Goal: Complete application form

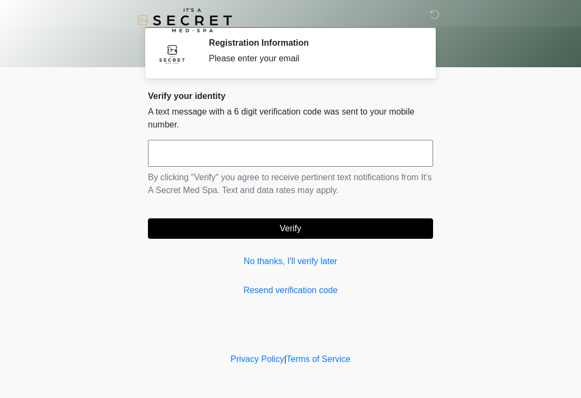
click at [298, 152] on input "text" at bounding box center [290, 153] width 285 height 27
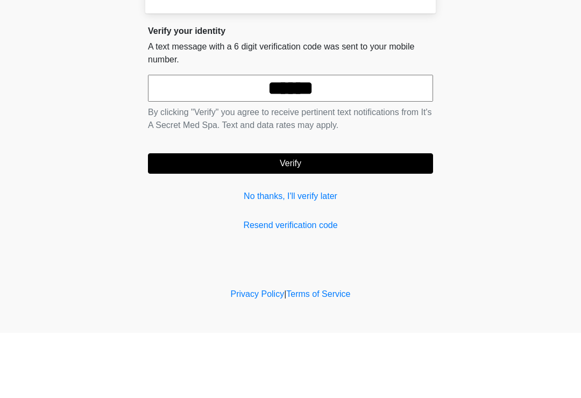
type input "******"
click at [358, 218] on button "Verify" at bounding box center [290, 228] width 285 height 20
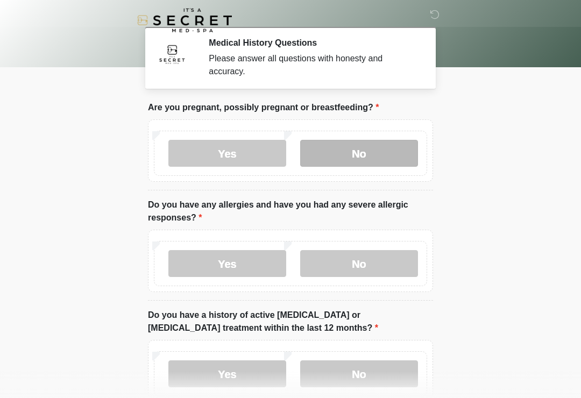
click at [355, 154] on label "No" at bounding box center [359, 153] width 118 height 27
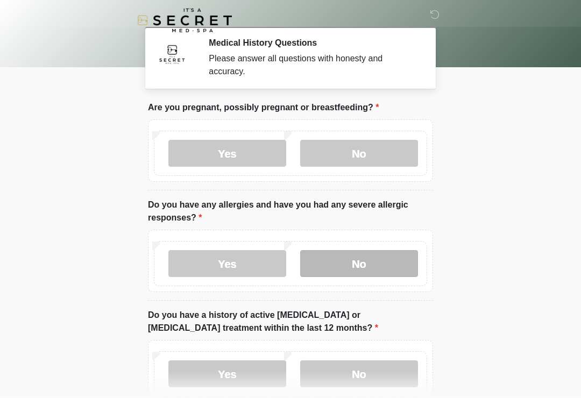
click at [377, 266] on label "No" at bounding box center [359, 263] width 118 height 27
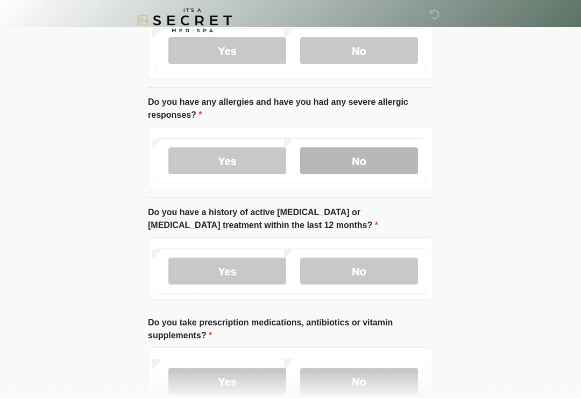
scroll to position [102, 0]
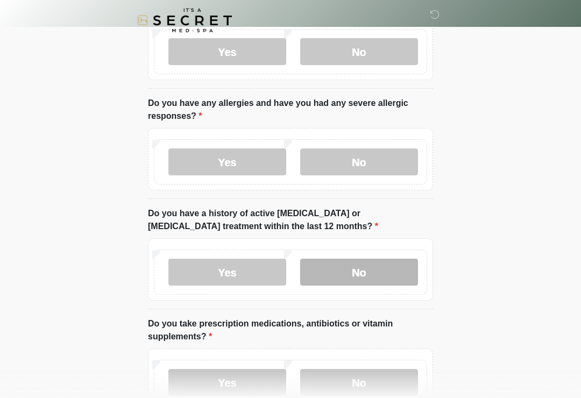
click at [375, 273] on label "No" at bounding box center [359, 272] width 118 height 27
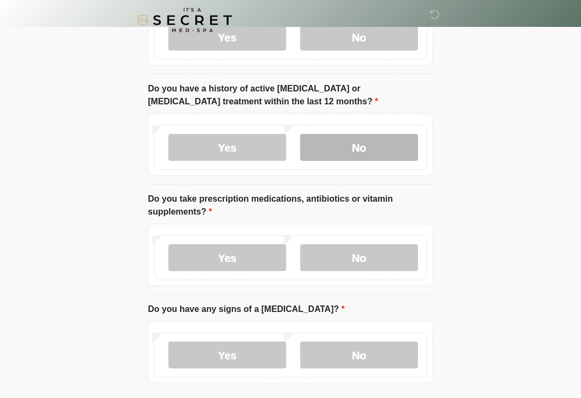
scroll to position [225, 0]
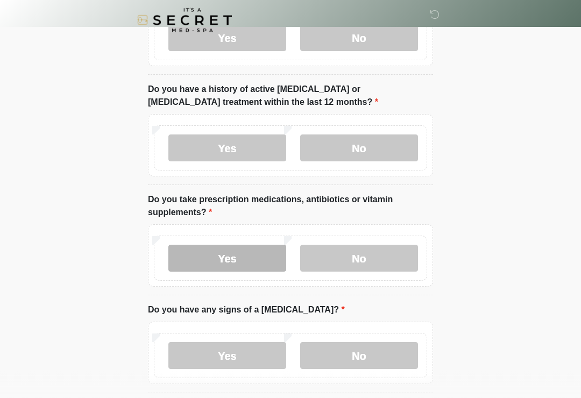
click at [249, 259] on label "Yes" at bounding box center [227, 258] width 118 height 27
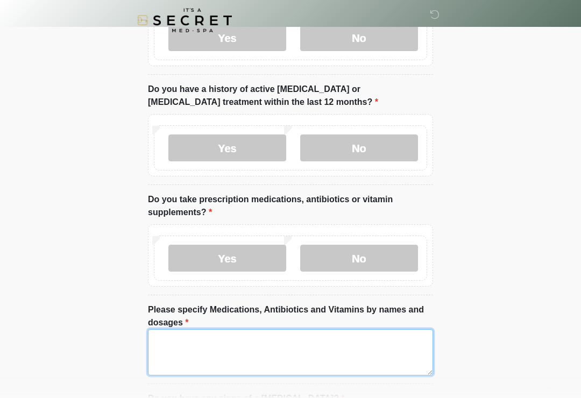
click at [247, 354] on textarea "Please specify Medications, Antibiotics and Vitamins by names and dosages" at bounding box center [290, 352] width 285 height 46
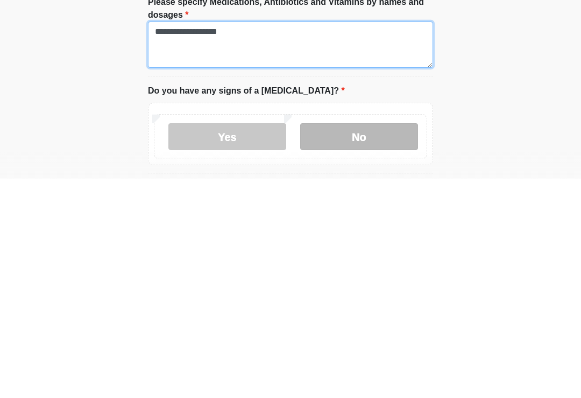
type textarea "**********"
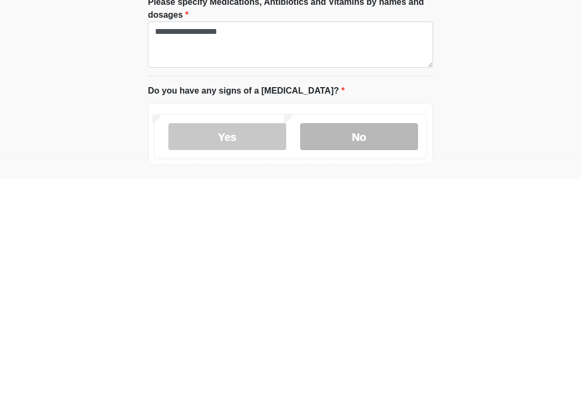
click at [350, 343] on label "No" at bounding box center [359, 356] width 118 height 27
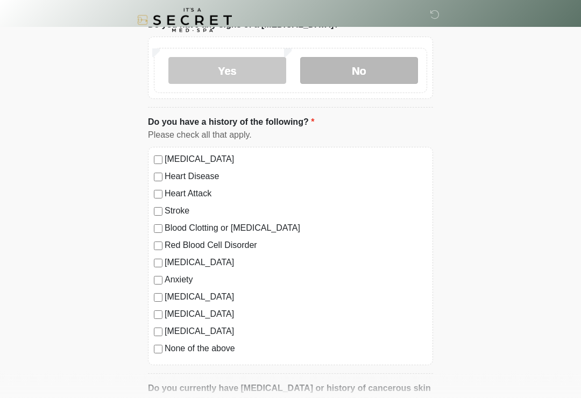
scroll to position [604, 0]
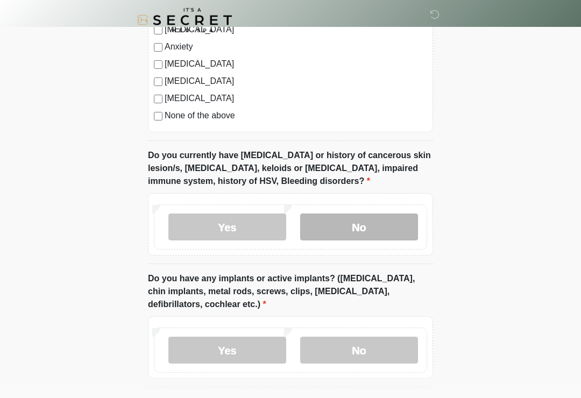
click at [380, 225] on label "No" at bounding box center [359, 227] width 118 height 27
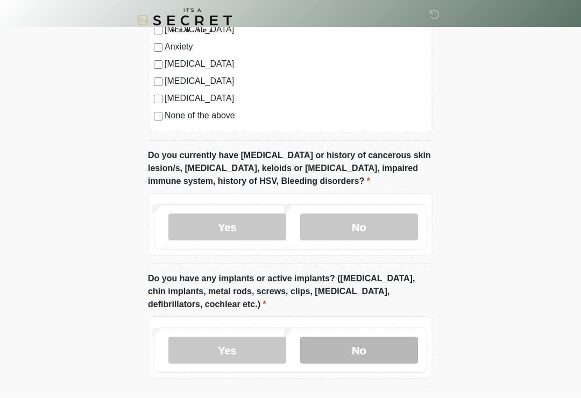
click at [390, 353] on label "No" at bounding box center [359, 350] width 118 height 27
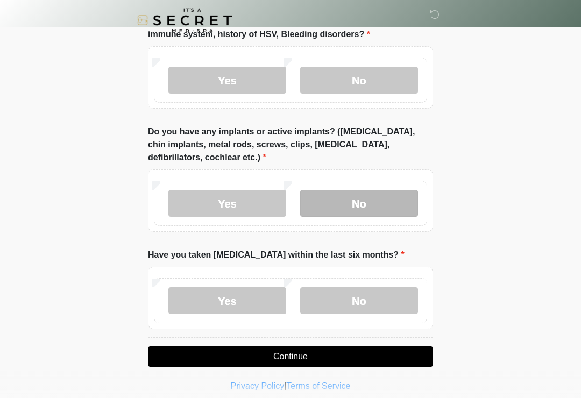
scroll to position [987, 0]
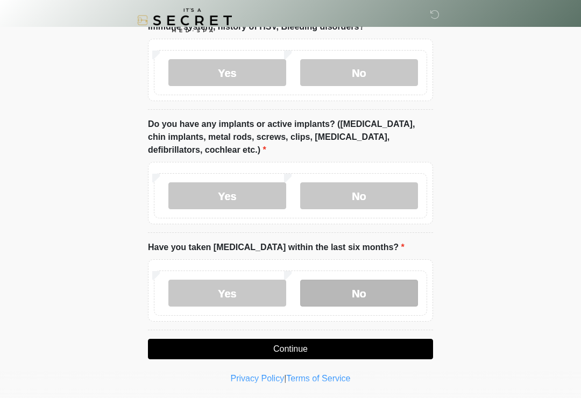
click at [371, 289] on label "No" at bounding box center [359, 293] width 118 height 27
click at [388, 353] on button "Continue" at bounding box center [290, 349] width 285 height 20
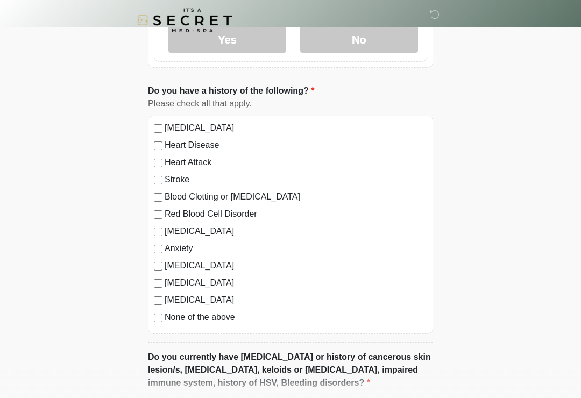
scroll to position [0, 0]
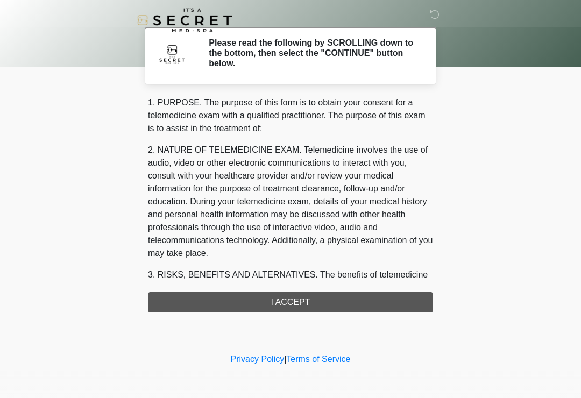
click at [367, 302] on div "1. PURPOSE. The purpose of this form is to obtain your consent for a telemedici…" at bounding box center [290, 204] width 285 height 216
click at [350, 304] on div "1. PURPOSE. The purpose of this form is to obtain your consent for a telemedici…" at bounding box center [290, 204] width 285 height 216
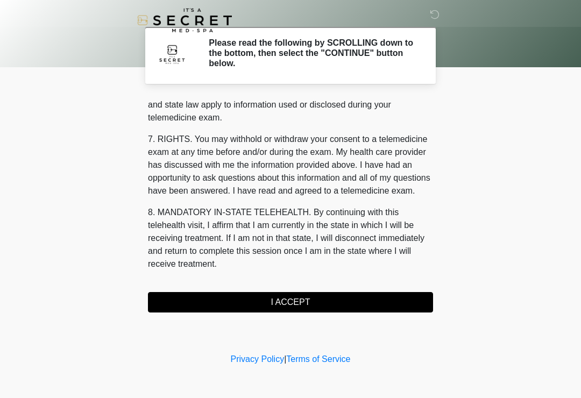
scroll to position [441, 0]
click at [281, 304] on button "I ACCEPT" at bounding box center [290, 302] width 285 height 20
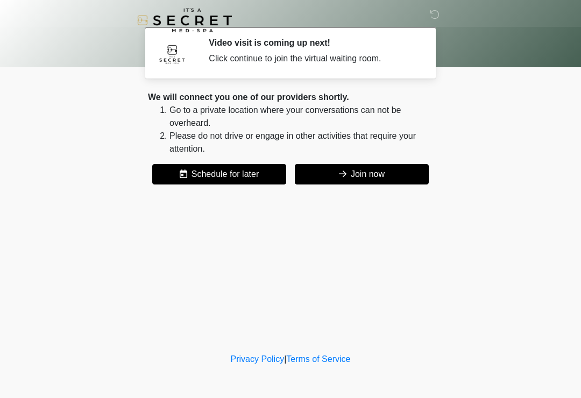
click at [377, 172] on button "Join now" at bounding box center [362, 174] width 134 height 20
